Goal: Navigation & Orientation: Find specific page/section

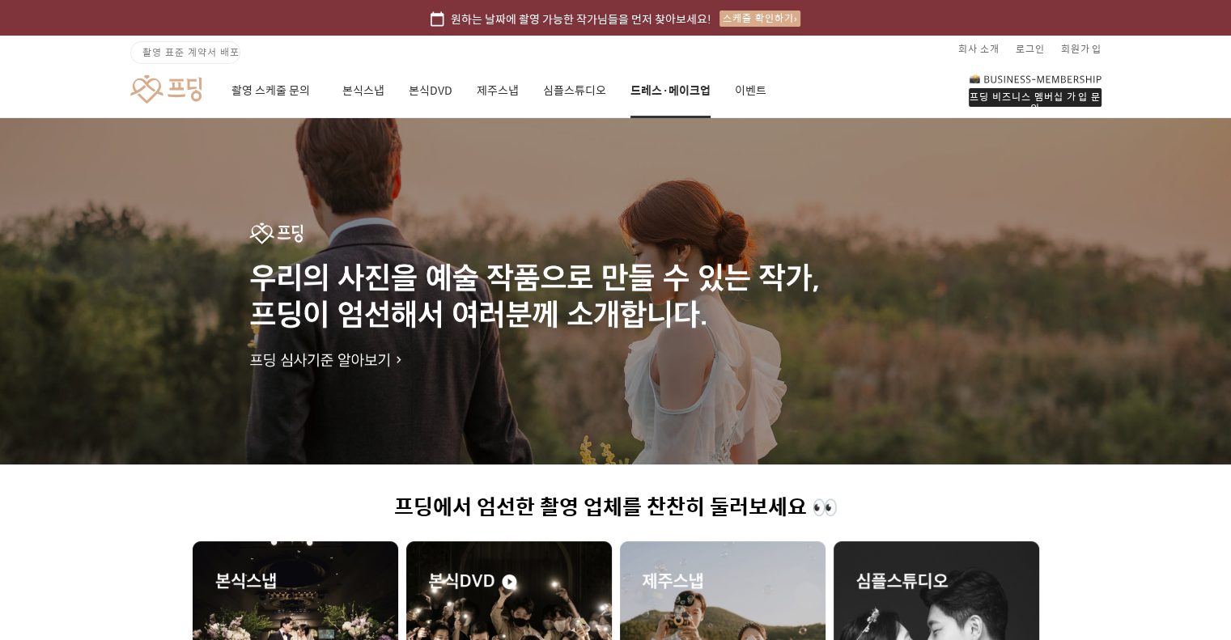
click at [683, 93] on link "드레스·메이크업" at bounding box center [671, 90] width 80 height 55
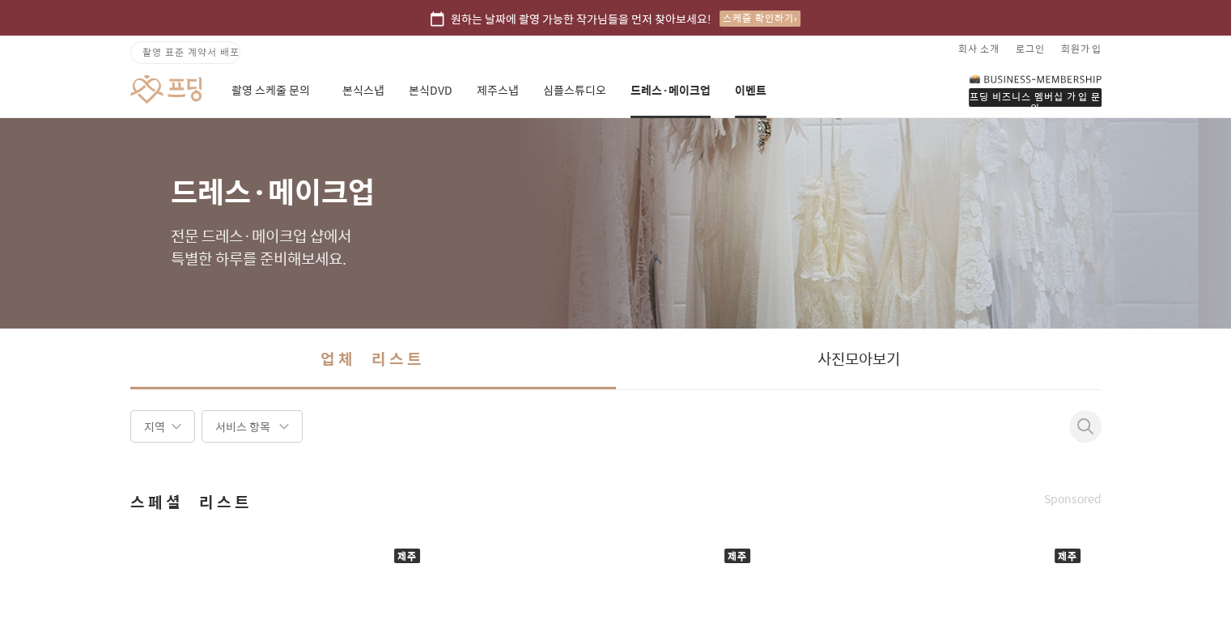
click at [755, 87] on link "이벤트" at bounding box center [751, 90] width 32 height 55
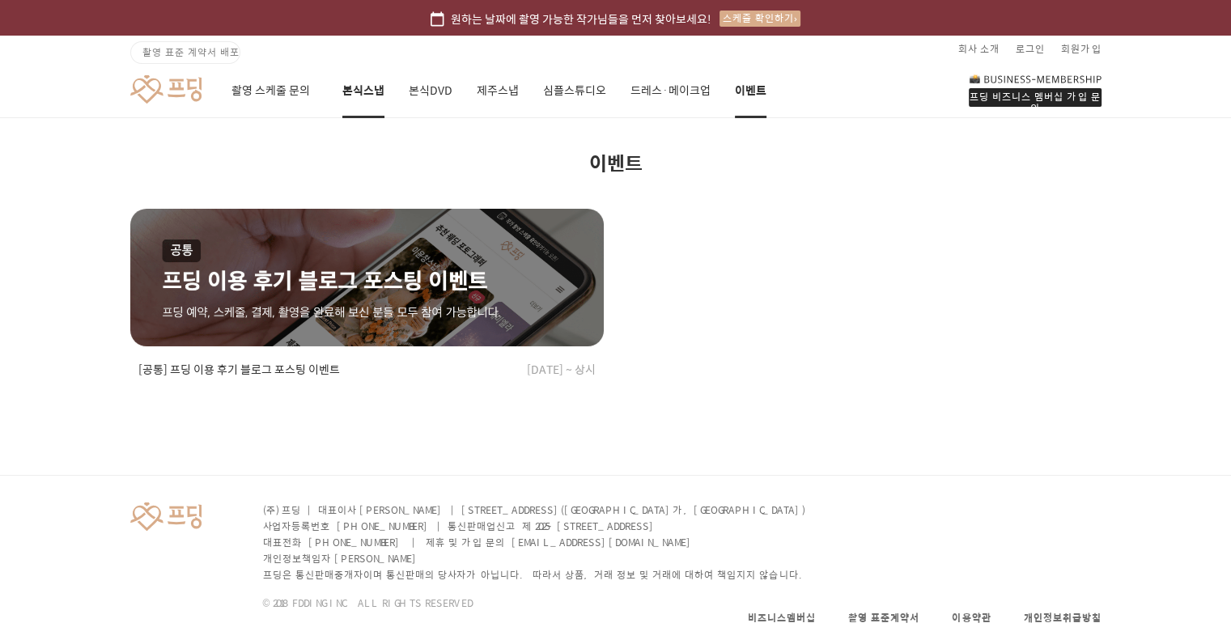
click at [365, 90] on link "본식스냅" at bounding box center [363, 90] width 42 height 55
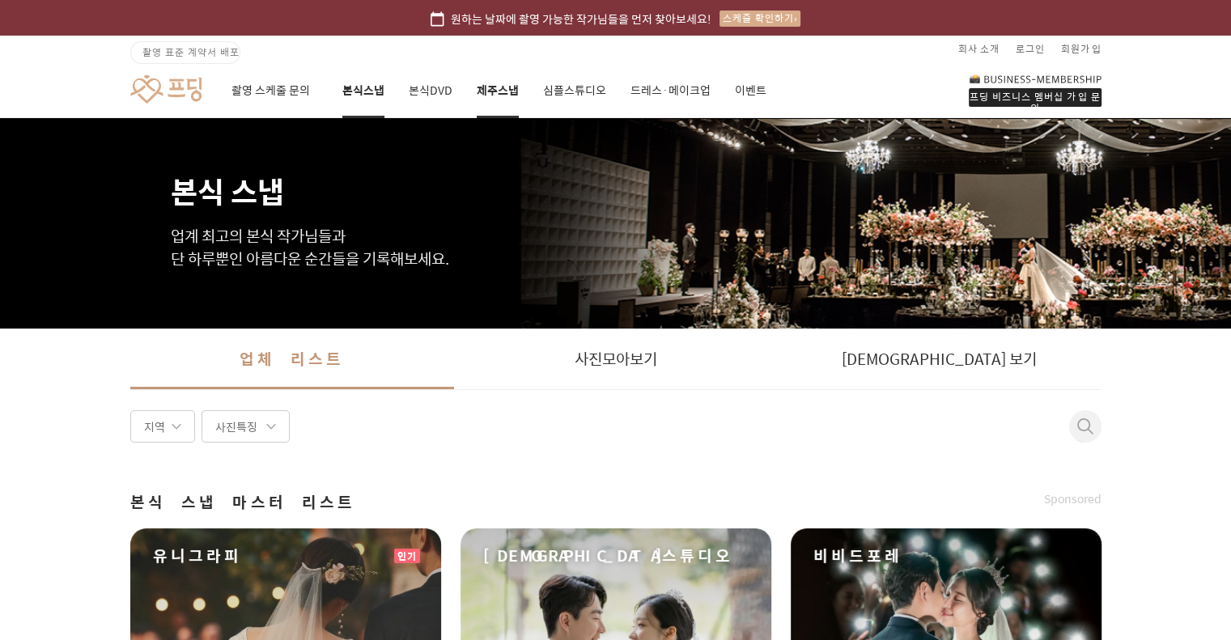
click at [498, 96] on link "제주스냅" at bounding box center [498, 90] width 42 height 55
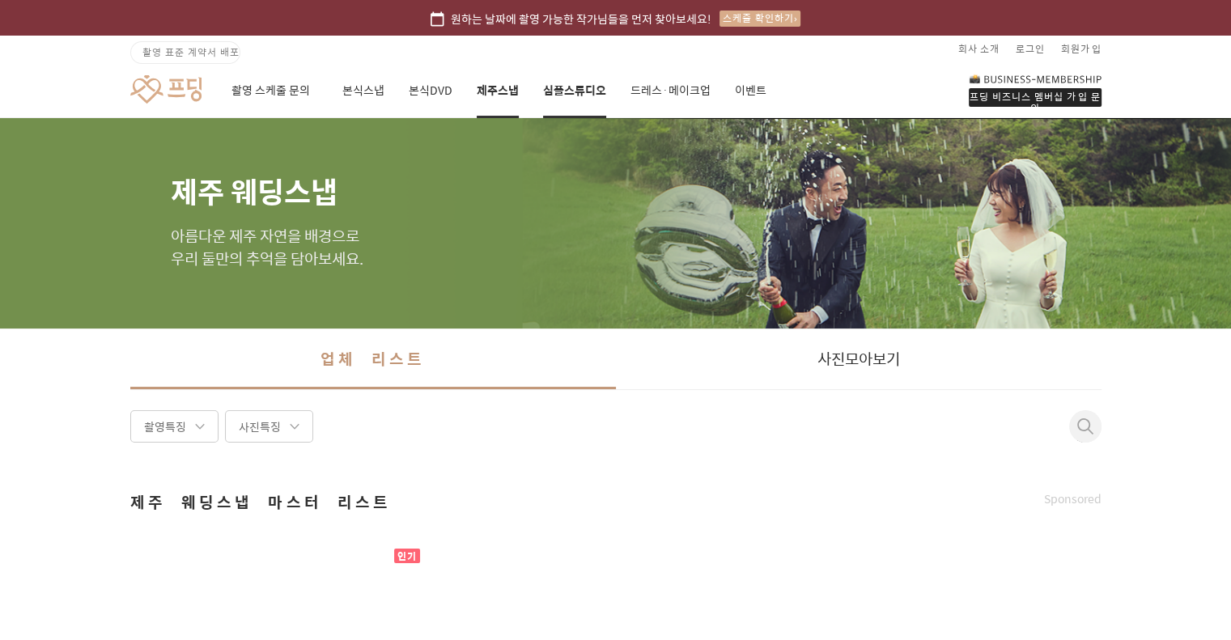
click at [576, 93] on link "심플스튜디오" at bounding box center [574, 90] width 63 height 55
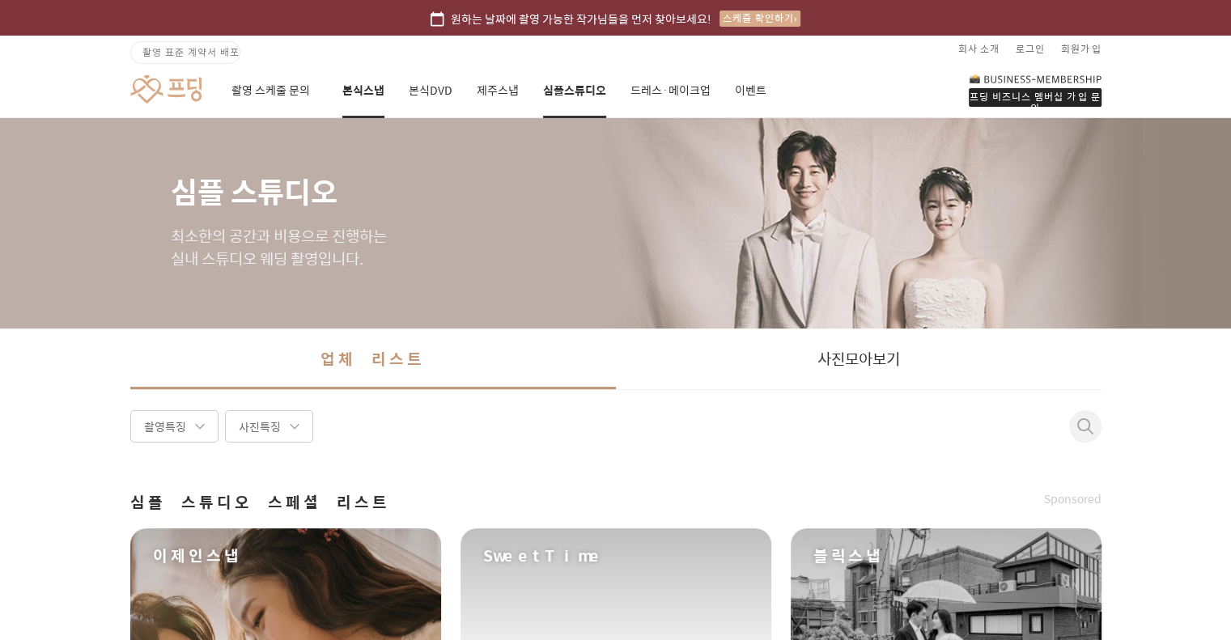
click at [376, 91] on link "본식스냅" at bounding box center [363, 90] width 42 height 55
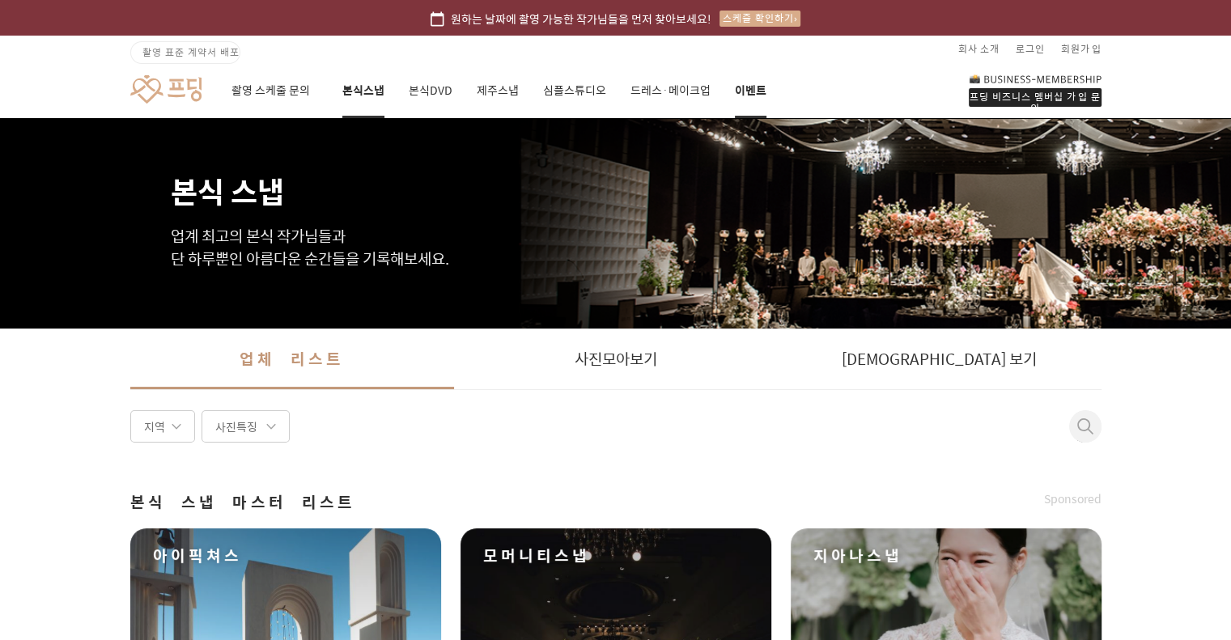
click at [750, 87] on link "이벤트" at bounding box center [751, 90] width 32 height 55
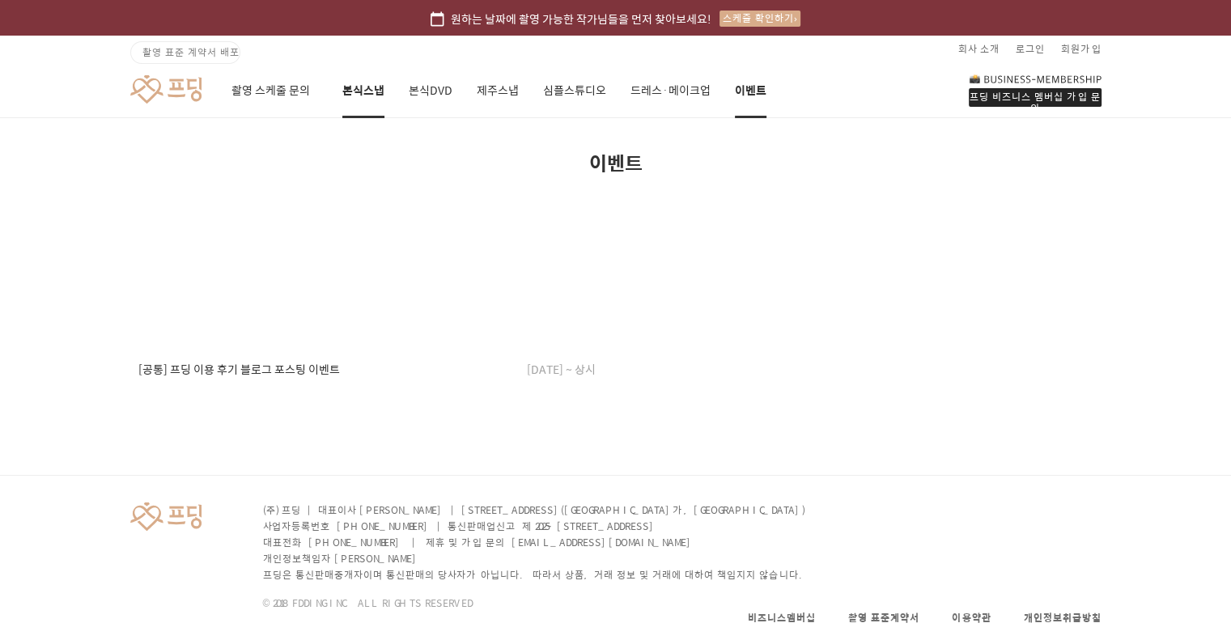
click at [363, 96] on link "본식스냅" at bounding box center [363, 90] width 42 height 55
